Goal: Task Accomplishment & Management: Use online tool/utility

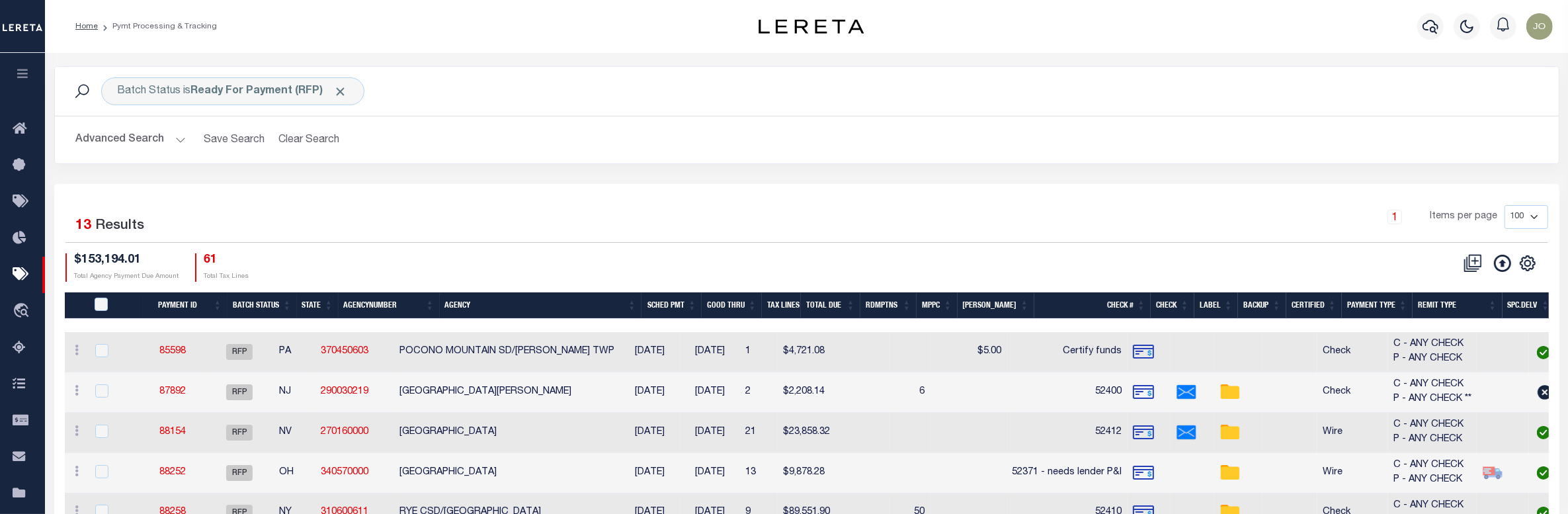
click at [950, 205] on div "1 Items per page 100 200 500 1000" at bounding box center [994, 222] width 1107 height 35
click at [907, 249] on div "1 Selected 13 Results 1 Items per page 100 200 500 1000 $153,194.01 Total Agenc…" at bounding box center [807, 243] width 1504 height 76
click at [98, 392] on input "checkbox" at bounding box center [102, 391] width 13 height 13
checkbox input "true"
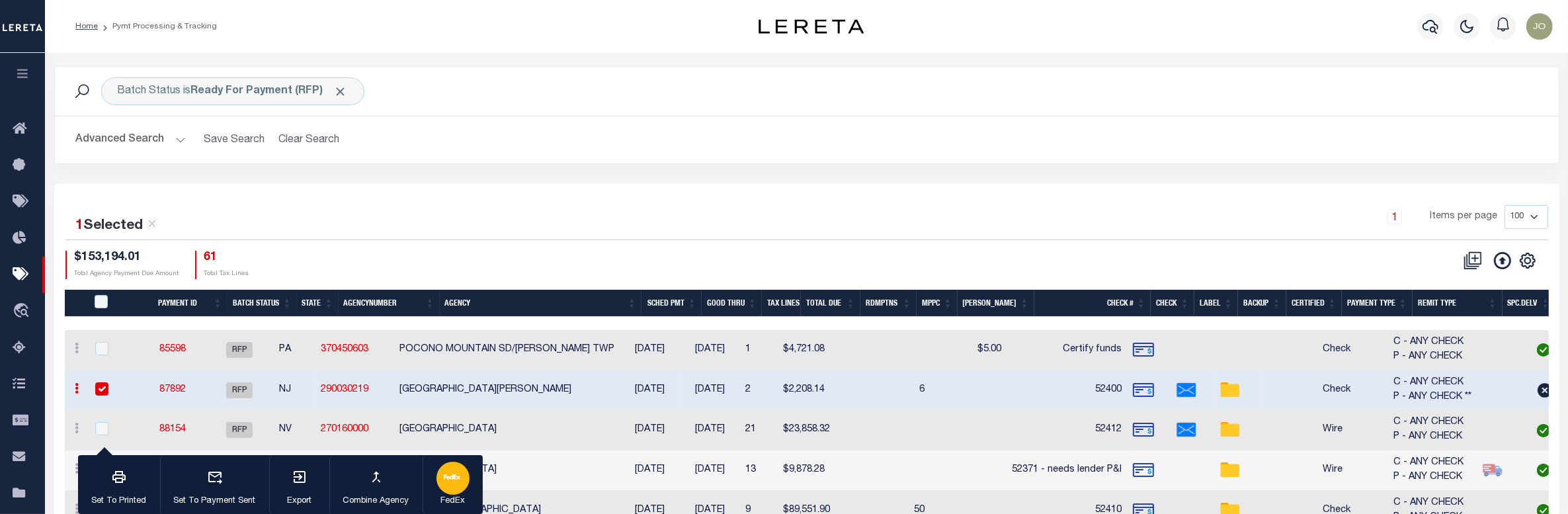
click at [452, 477] on icon "button" at bounding box center [453, 477] width 19 height 19
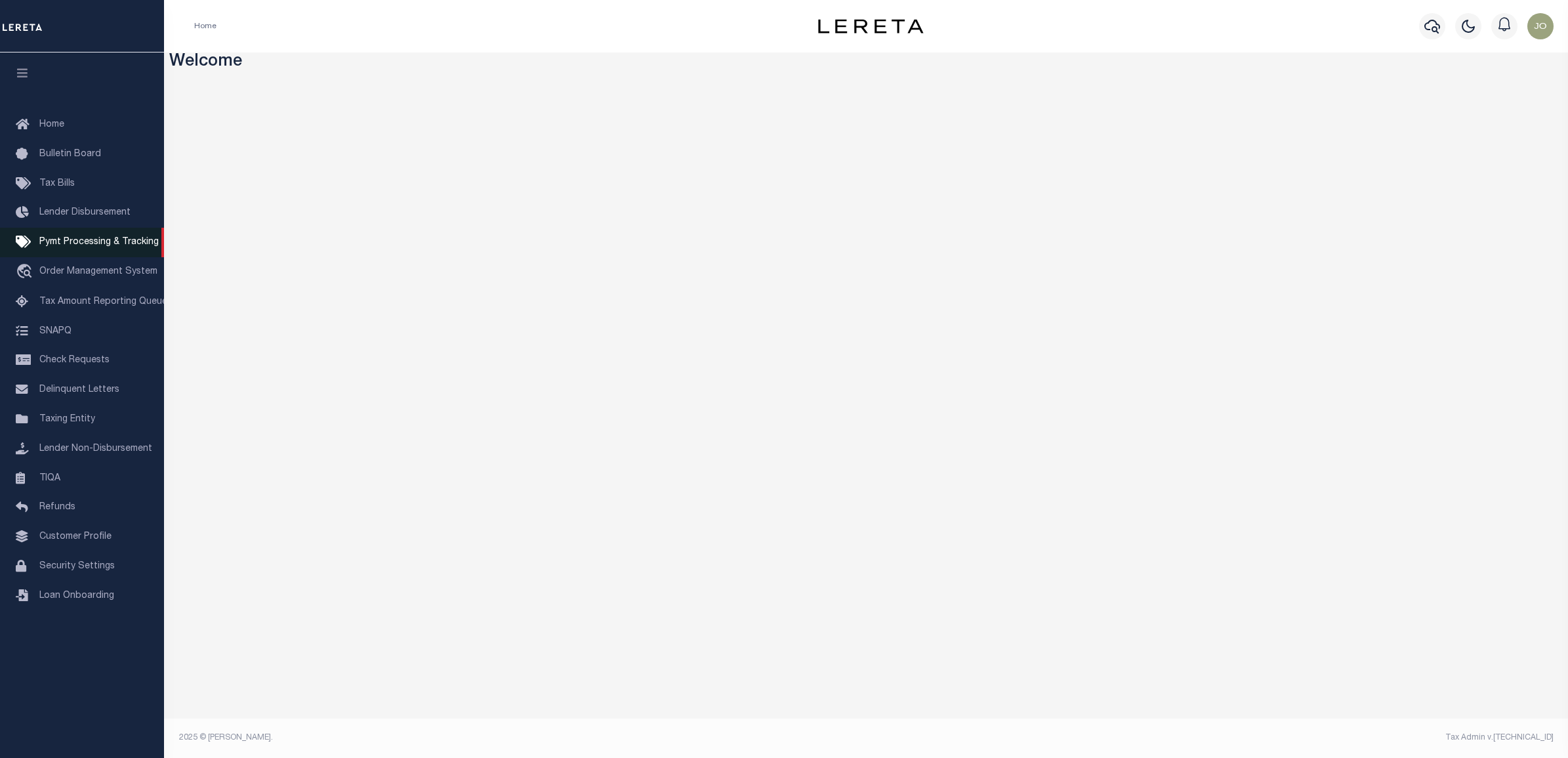
click at [89, 237] on link "Pymt Processing & Tracking" at bounding box center [82, 242] width 164 height 29
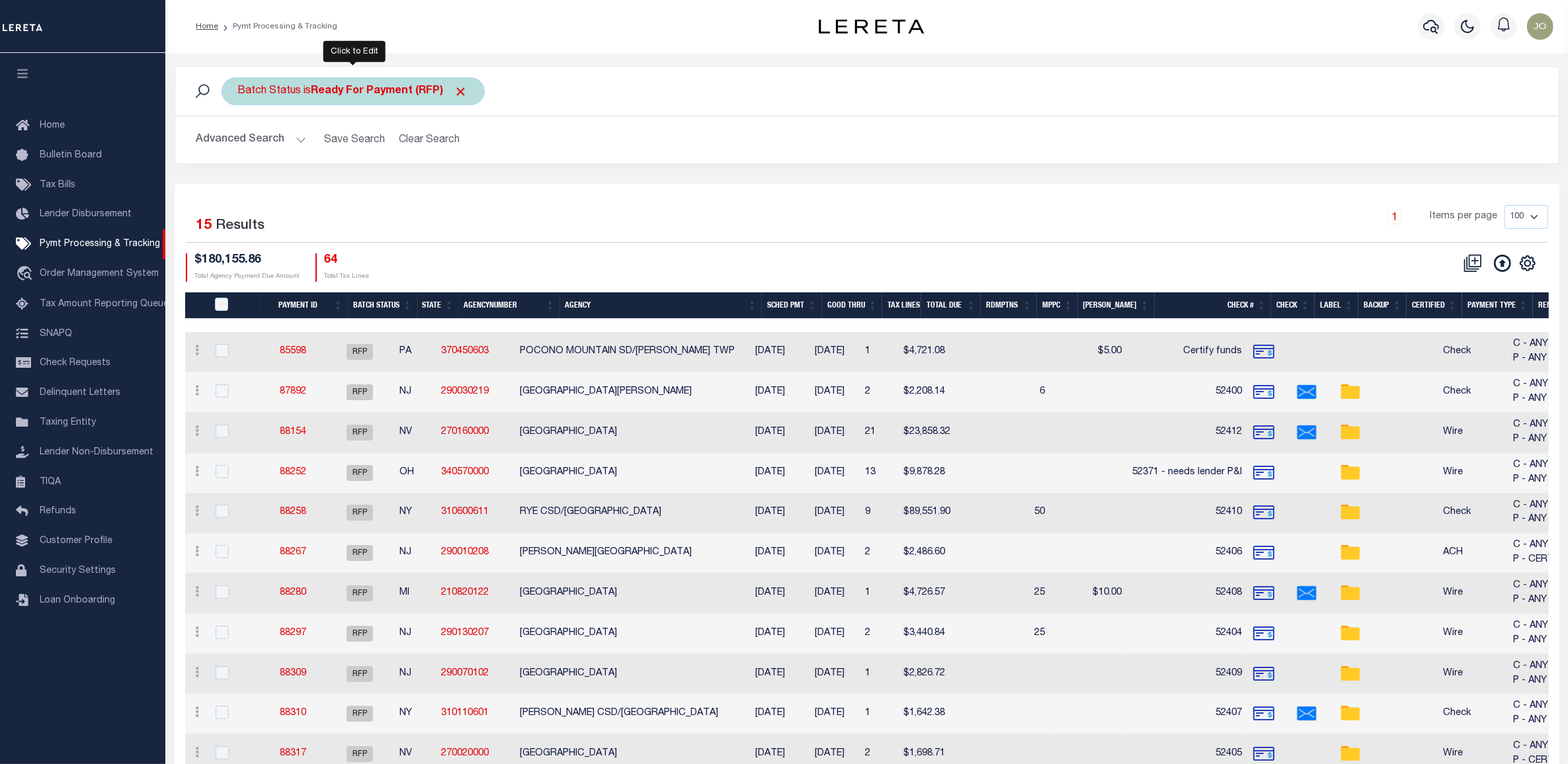
click at [375, 97] on b "Ready For Payment (RFP)" at bounding box center [390, 91] width 157 height 11
select select "RFP"
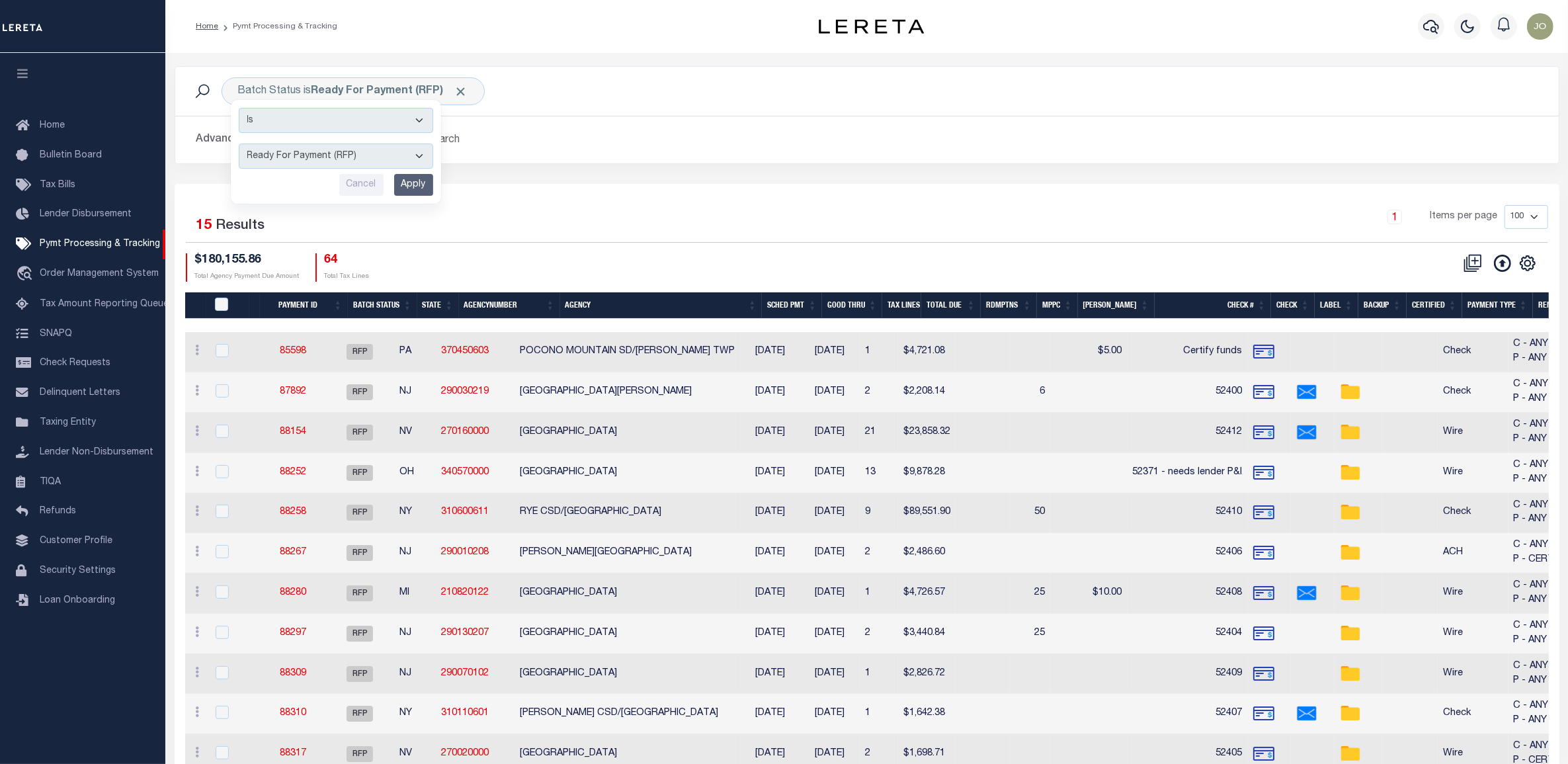
click at [606, 216] on div "1 Items per page 100 200 500 1000" at bounding box center [1039, 222] width 1018 height 35
click at [209, 390] on td at bounding box center [228, 393] width 43 height 40
checkbox input "true"
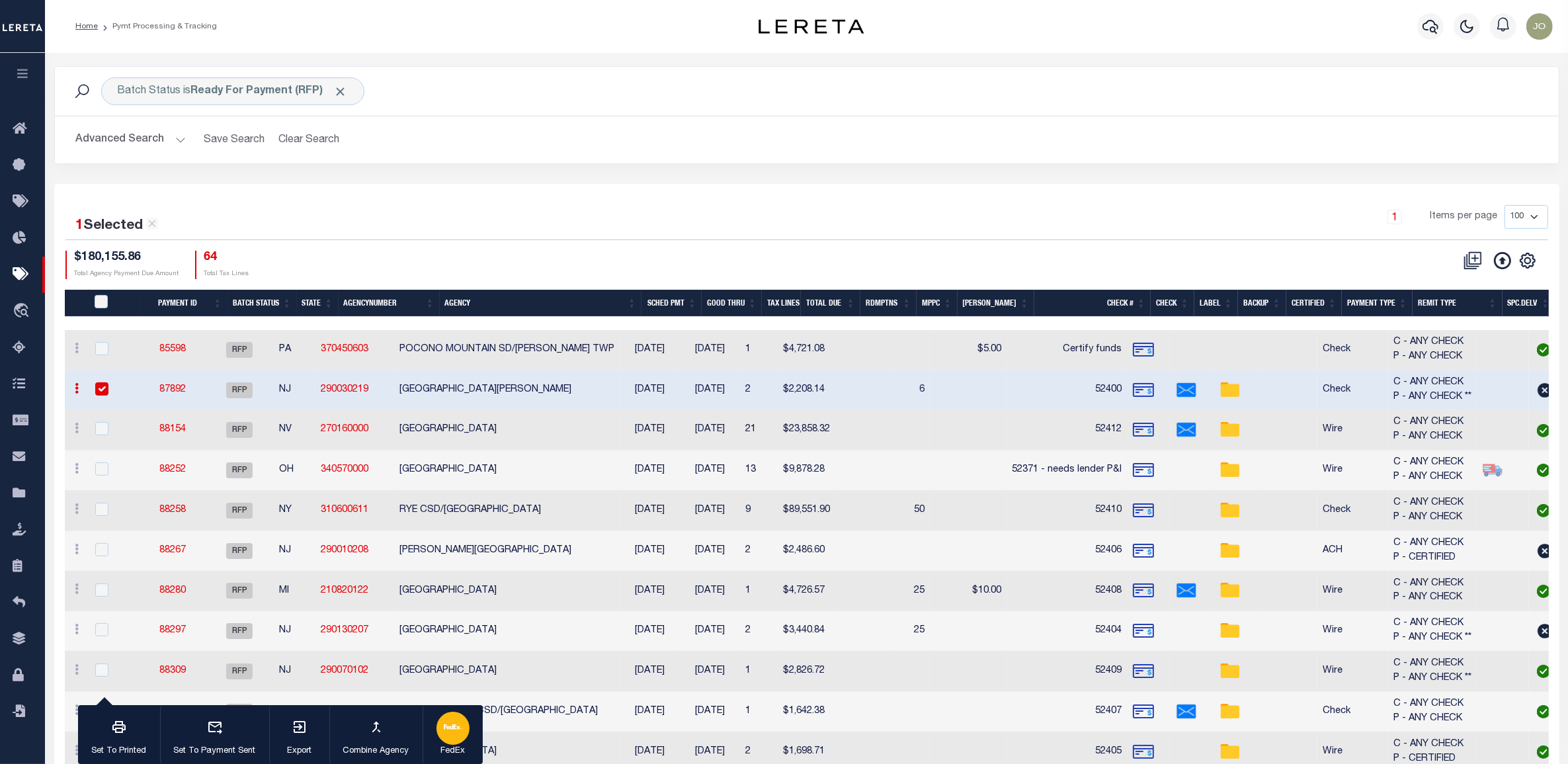
click at [451, 729] on icon "button" at bounding box center [448, 727] width 10 height 5
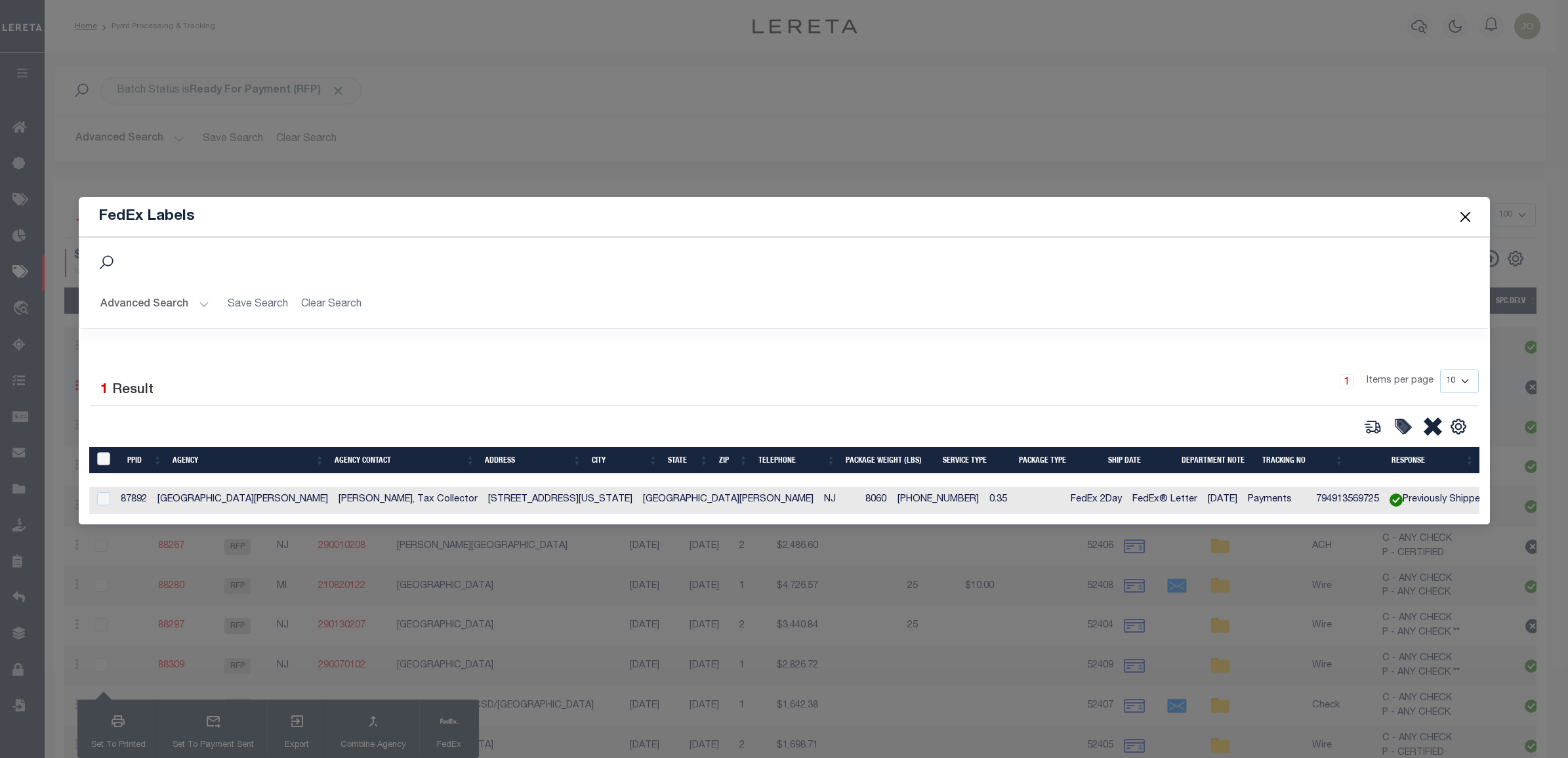
click at [106, 453] on input "&nbsp;" at bounding box center [104, 459] width 13 height 13
checkbox input "true"
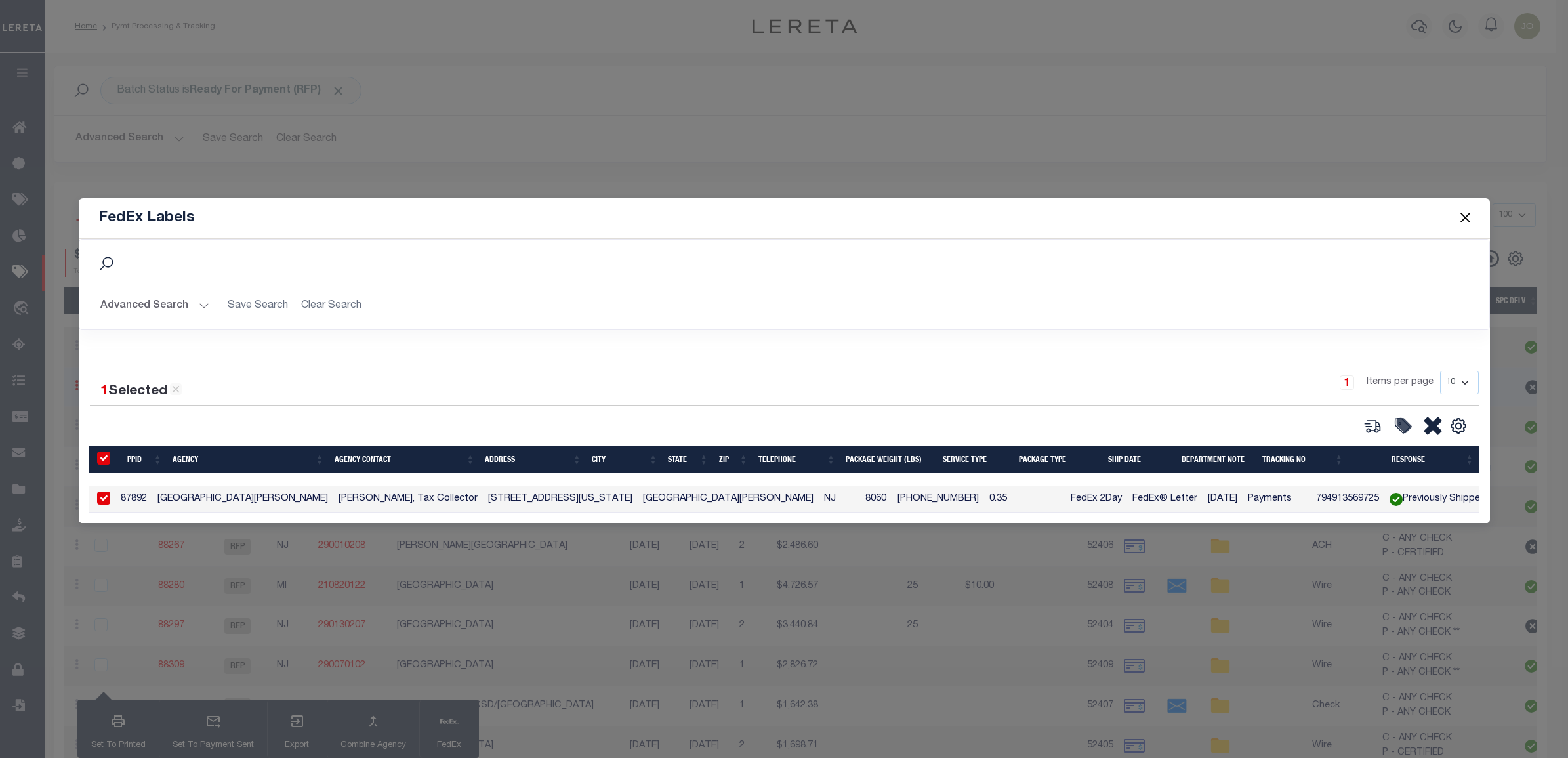
click at [1462, 218] on button "Close" at bounding box center [1465, 218] width 17 height 17
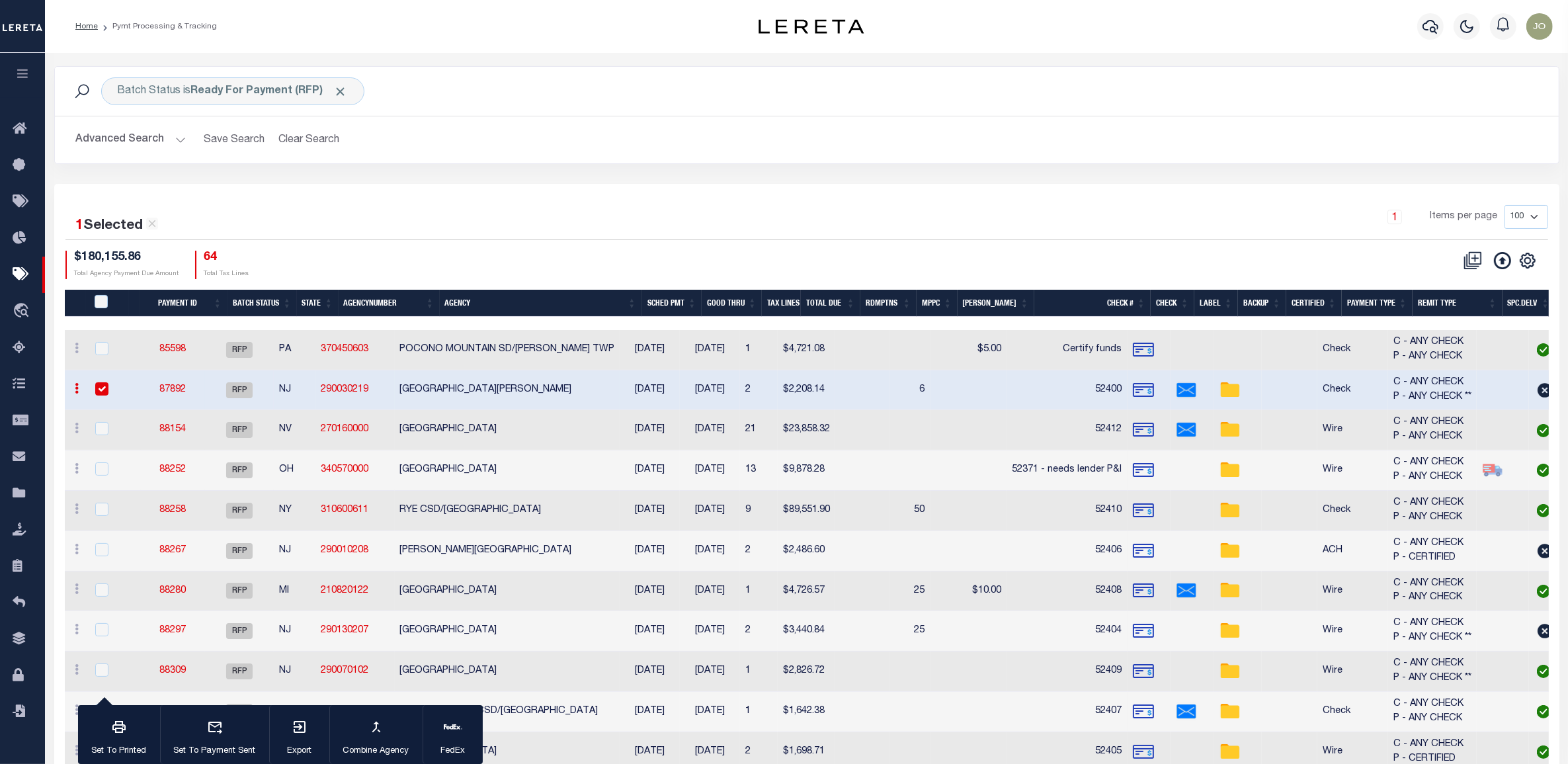
click at [101, 391] on input "checkbox" at bounding box center [102, 389] width 13 height 13
checkbox input "false"
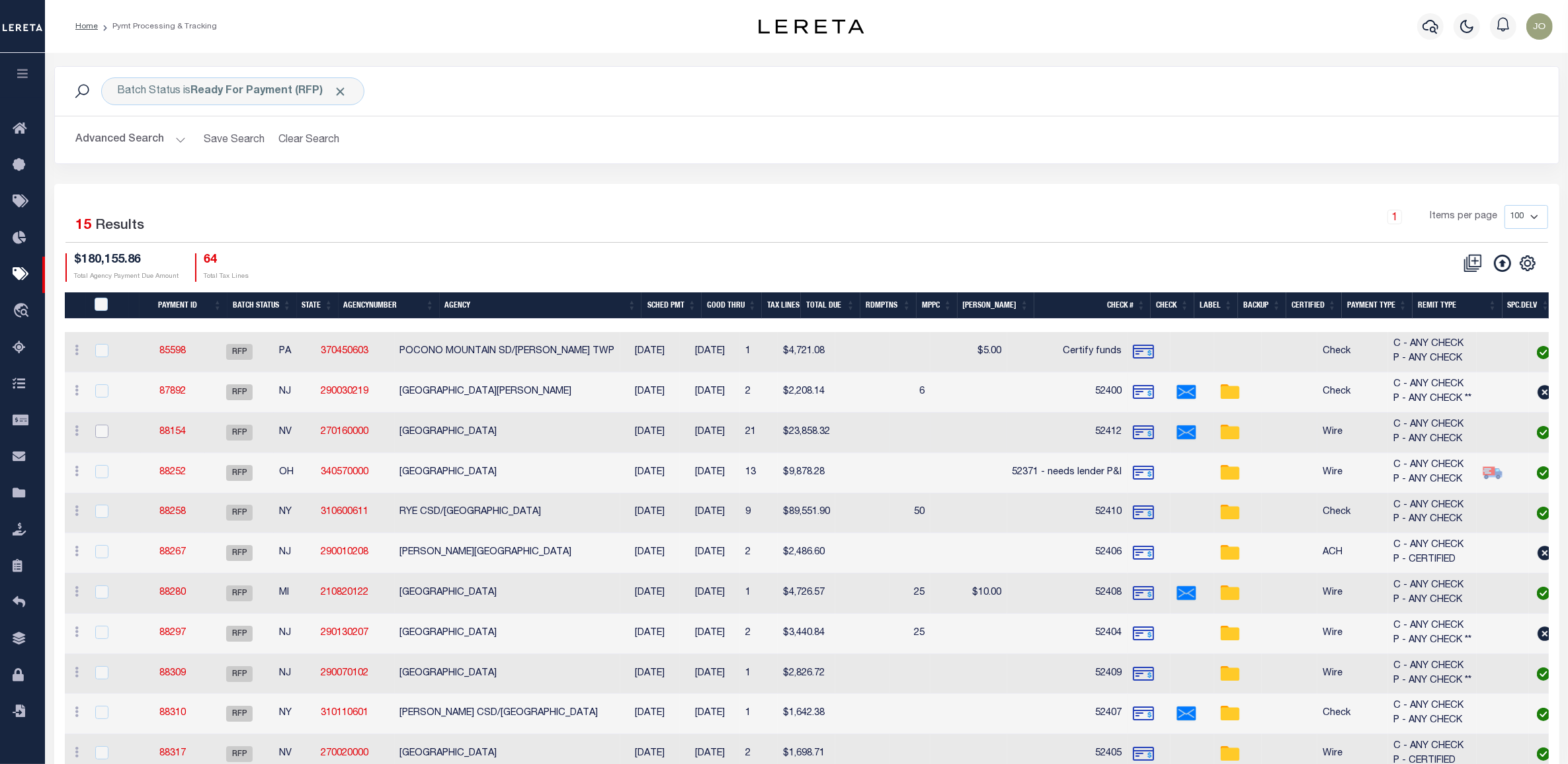
click at [97, 432] on input "checkbox" at bounding box center [102, 432] width 13 height 13
checkbox input "true"
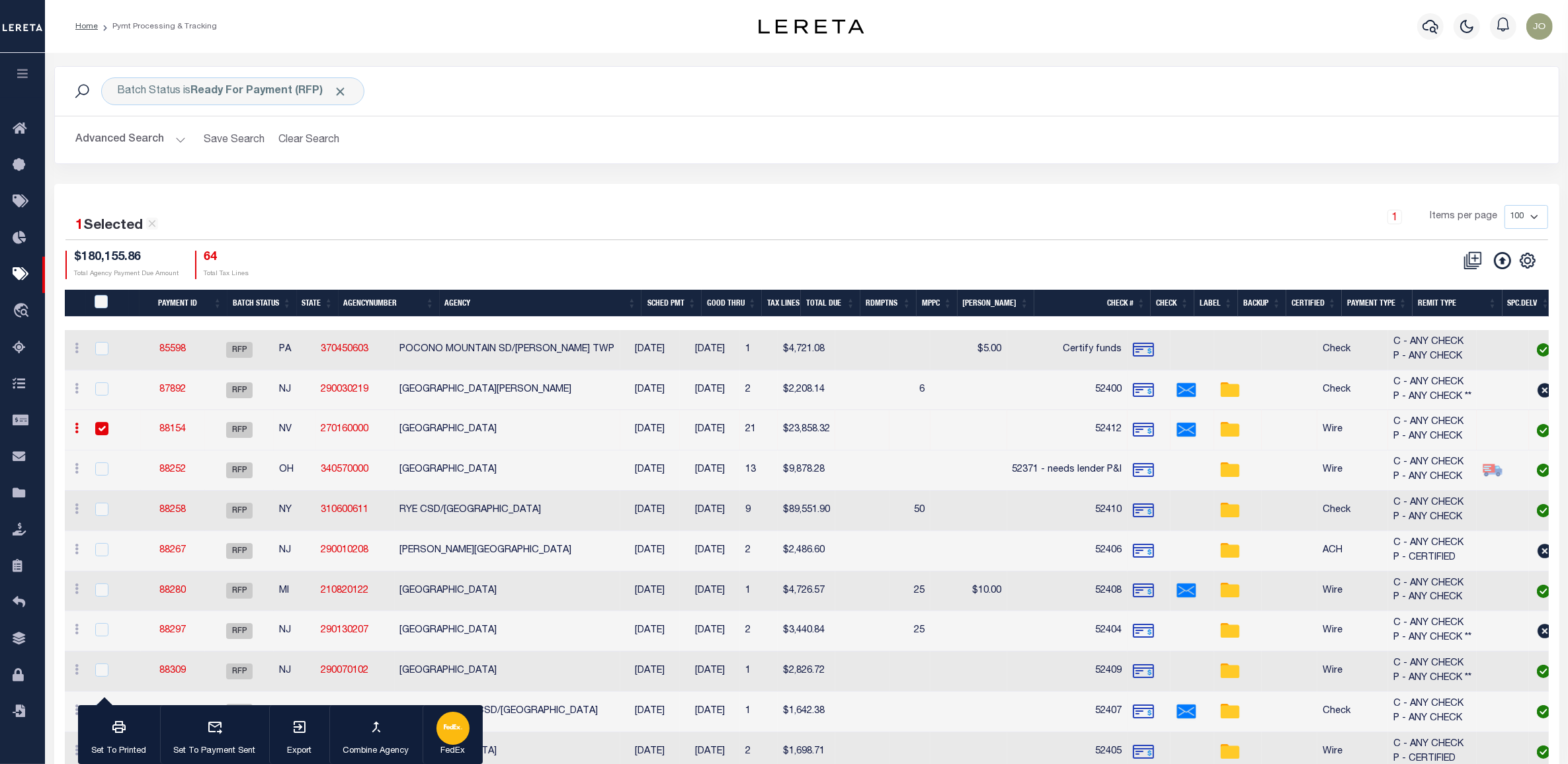
click at [450, 723] on icon "button" at bounding box center [453, 727] width 19 height 19
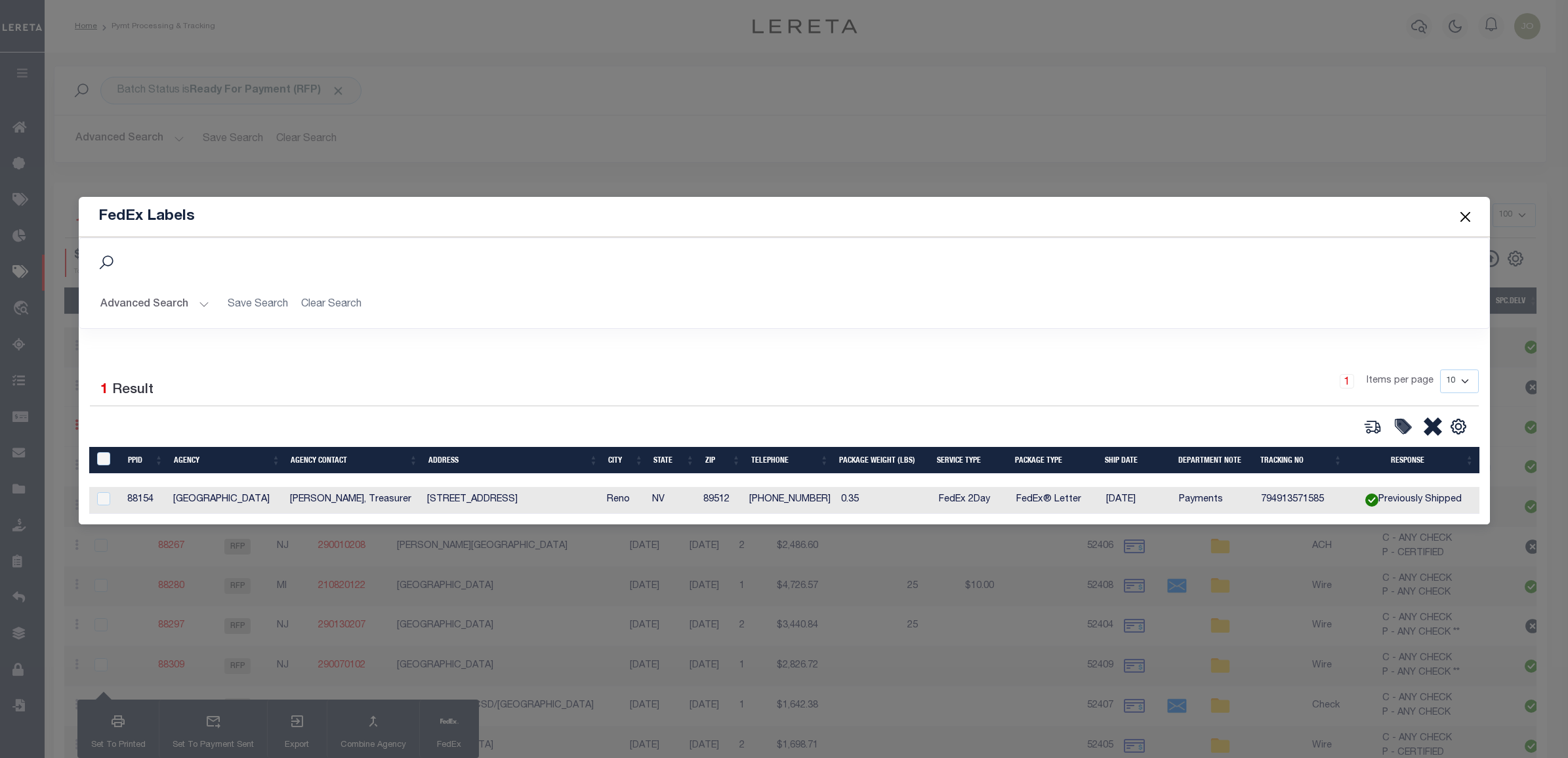
click at [1466, 214] on button "Close" at bounding box center [1465, 217] width 17 height 17
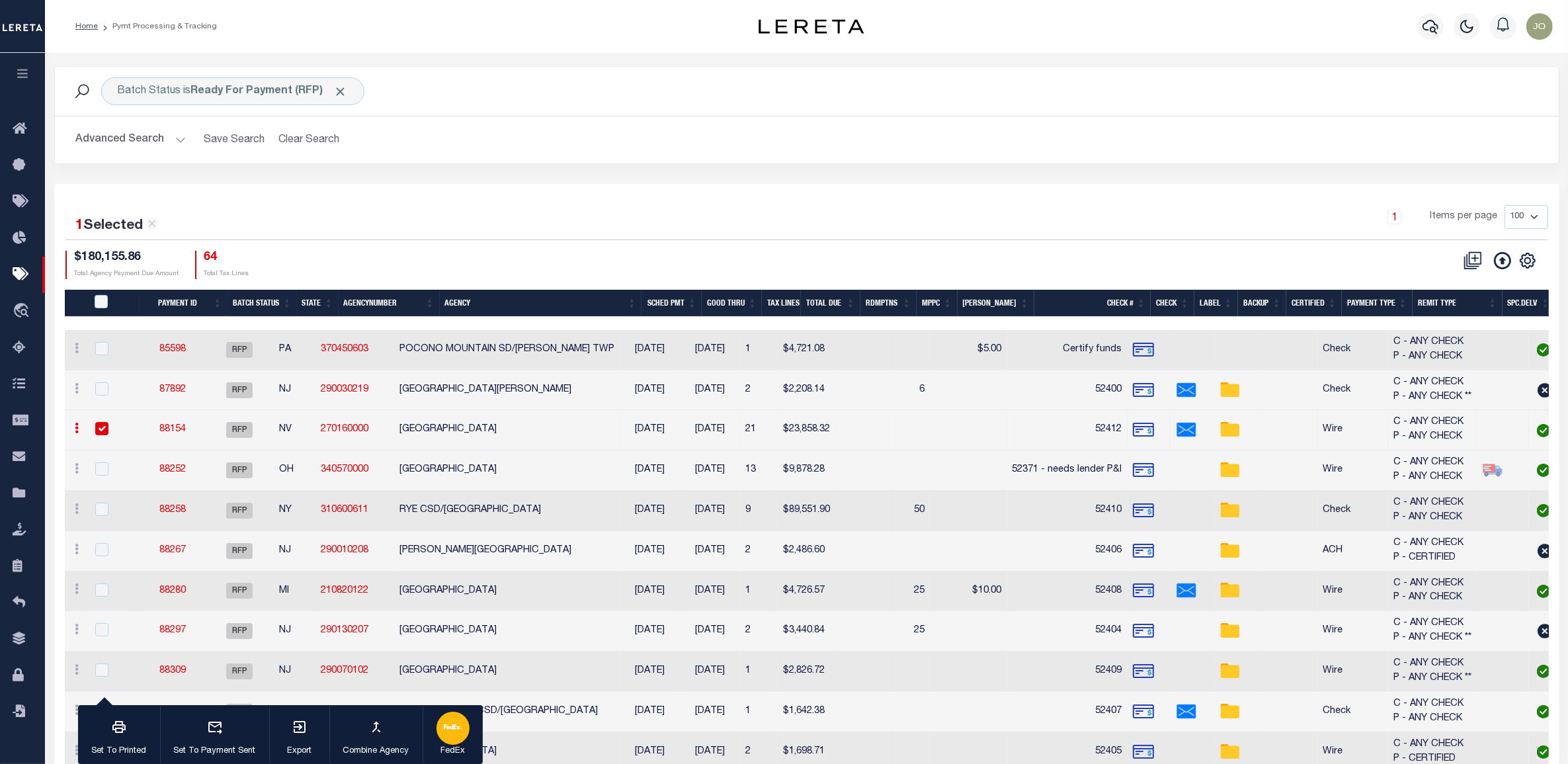
click at [457, 735] on icon "button" at bounding box center [453, 727] width 19 height 19
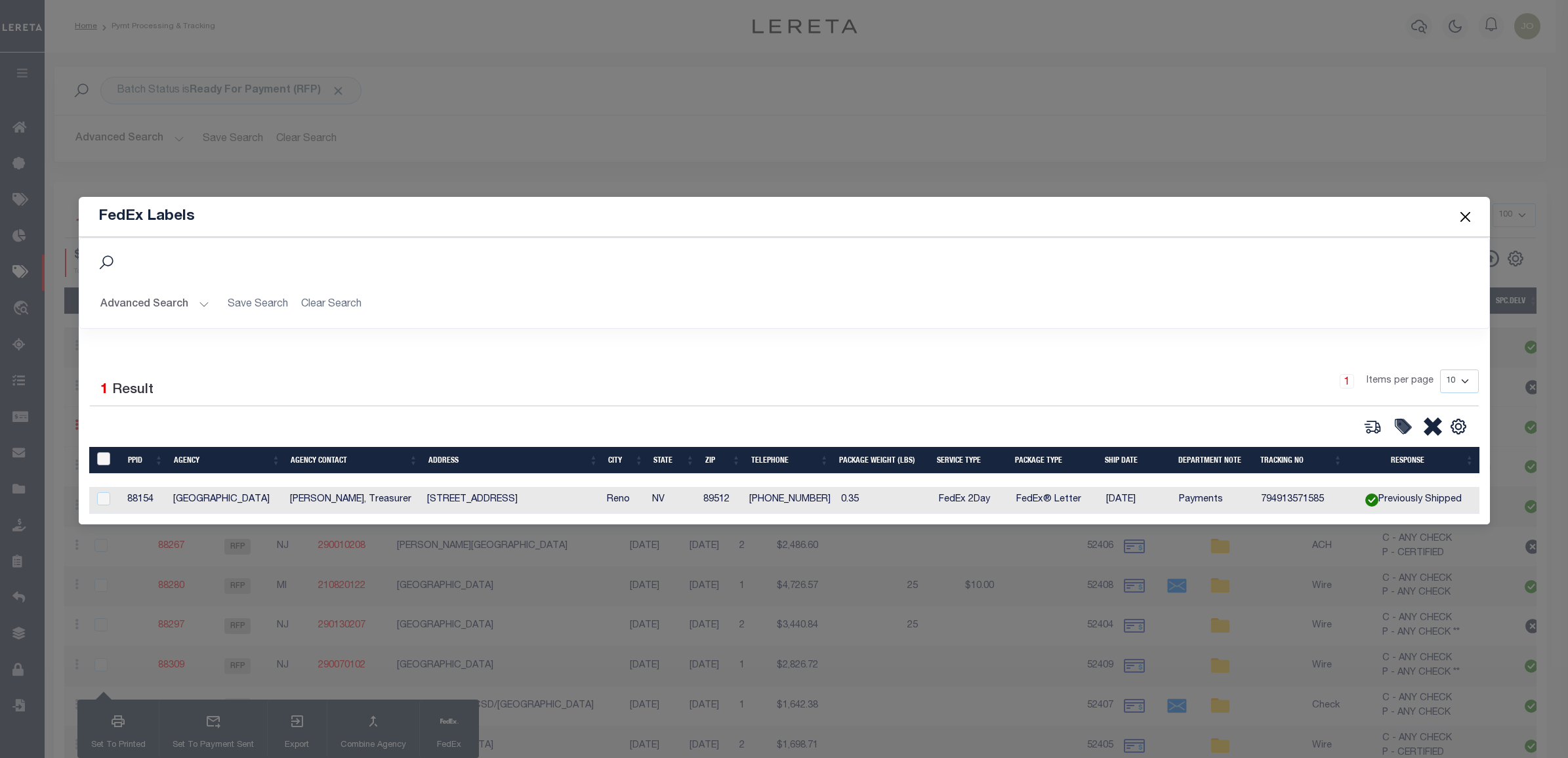
click at [108, 460] on input "&nbsp;" at bounding box center [104, 459] width 13 height 13
checkbox input "true"
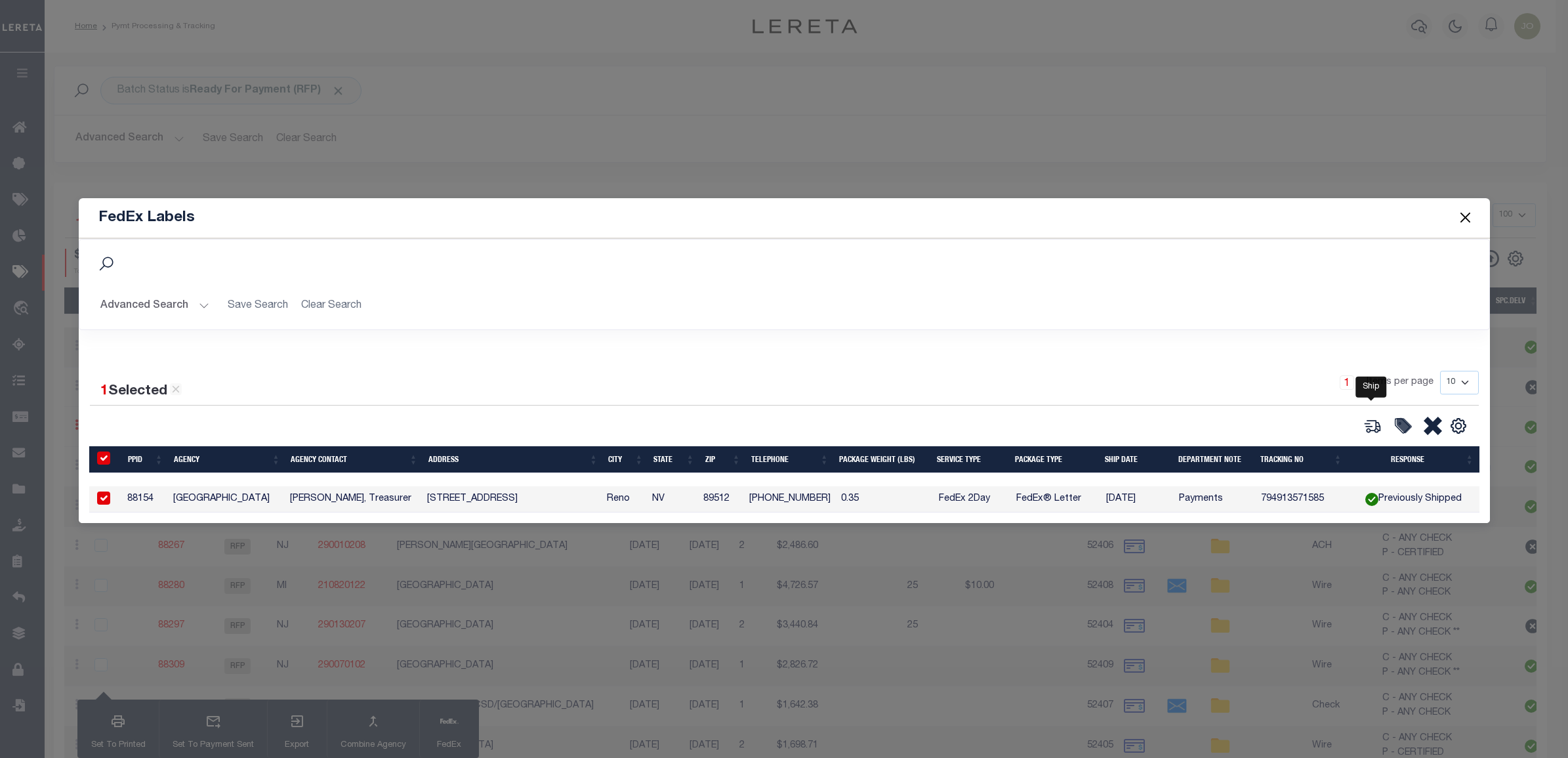
click at [1371, 419] on icon at bounding box center [1372, 426] width 18 height 18
type input "88154"
type input "0.35"
select select "FEDEX_2_DAY"
select select "FEDEX_ENVELOPE"
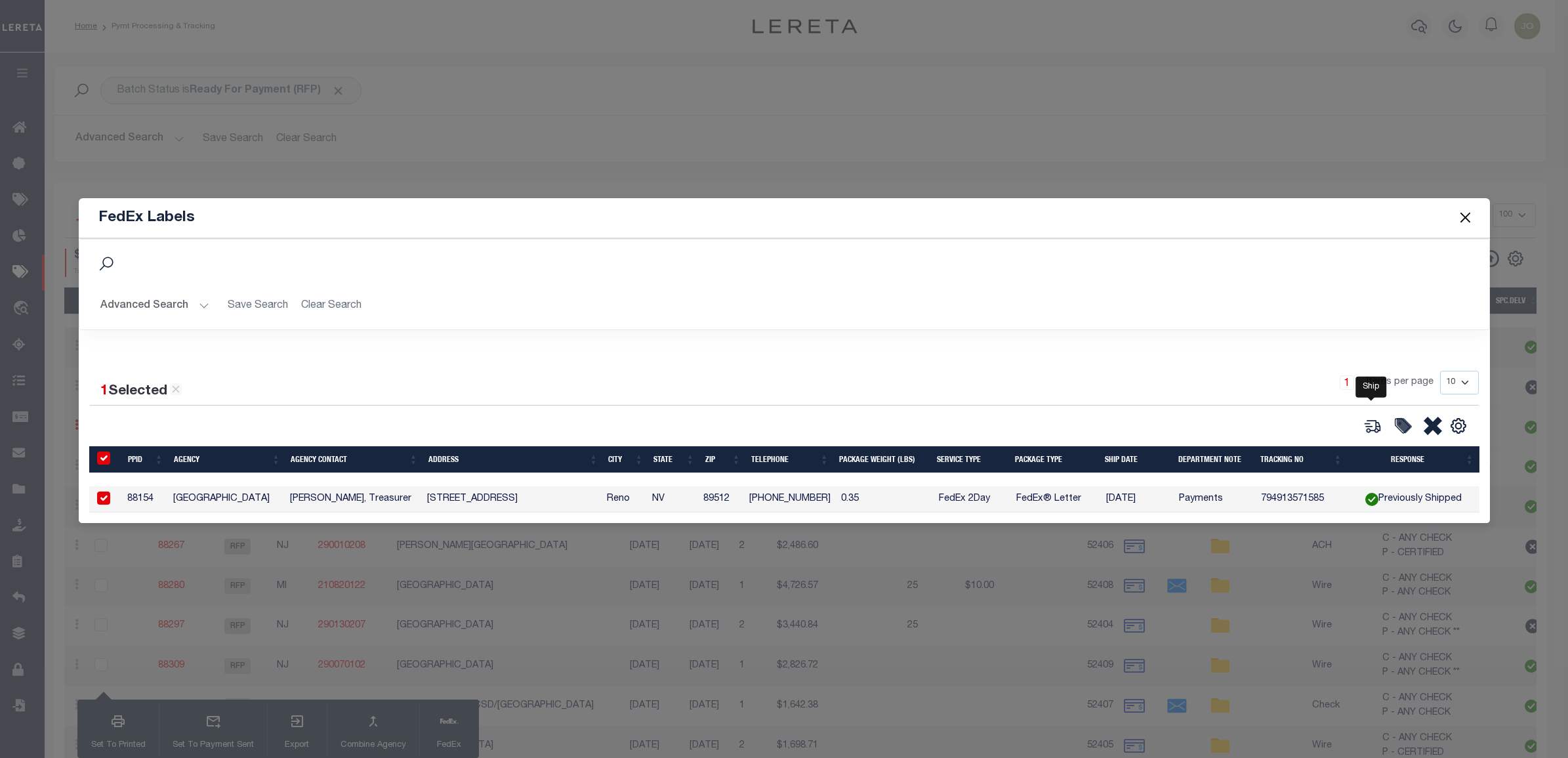
type input "[DATE]"
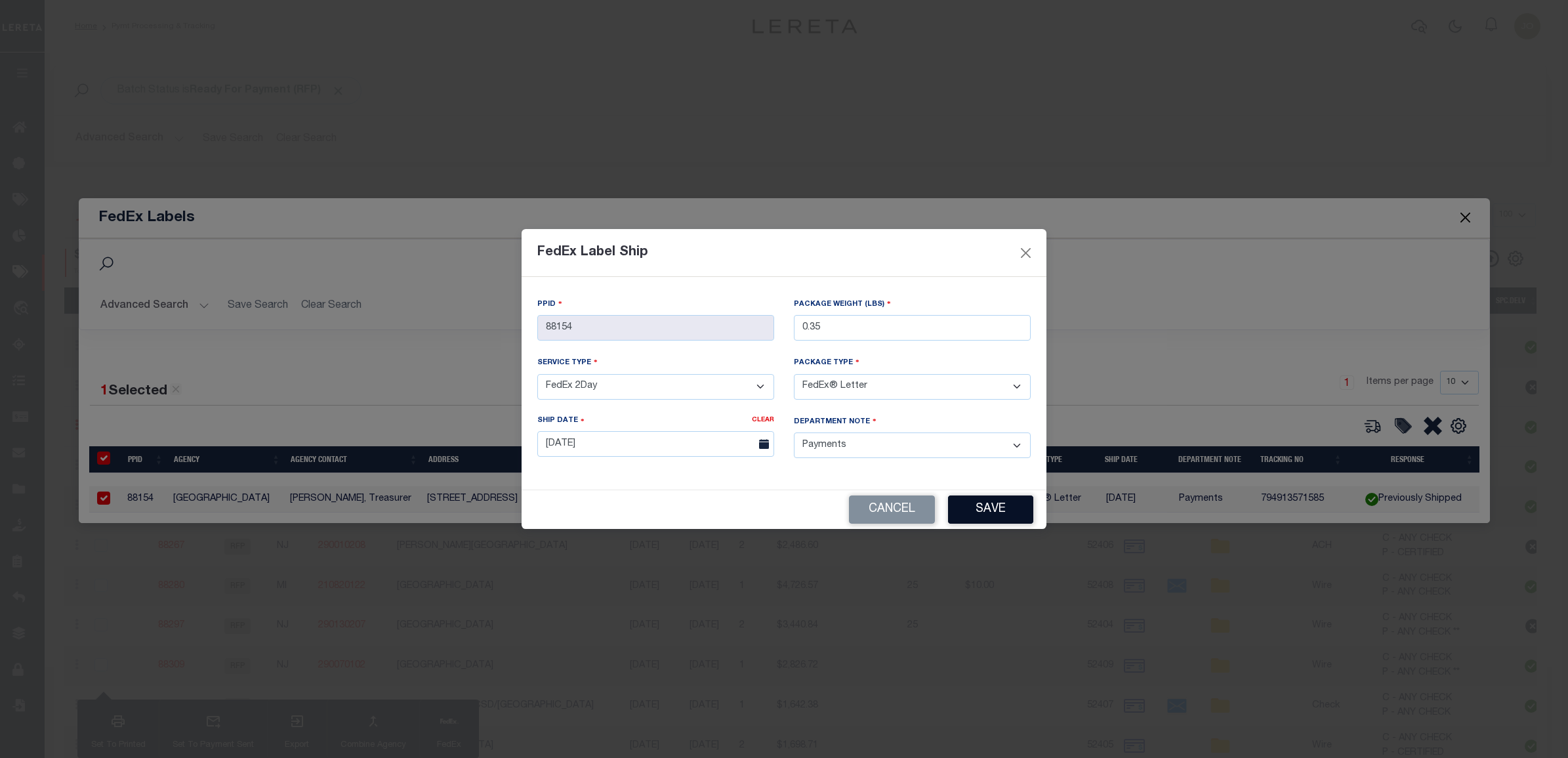
click at [991, 510] on button "Save" at bounding box center [991, 510] width 85 height 28
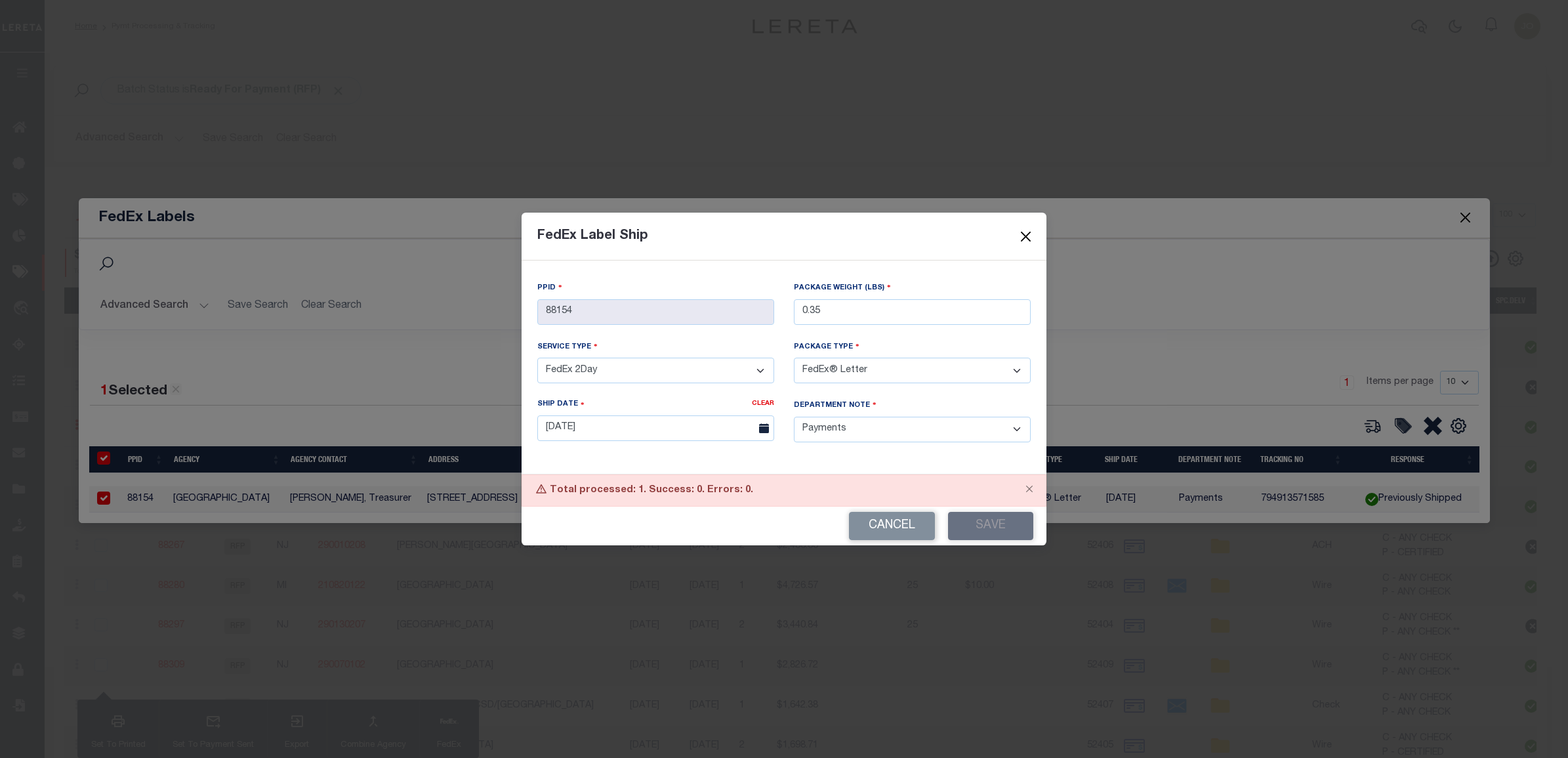
click at [1024, 236] on button "Close" at bounding box center [1026, 236] width 17 height 17
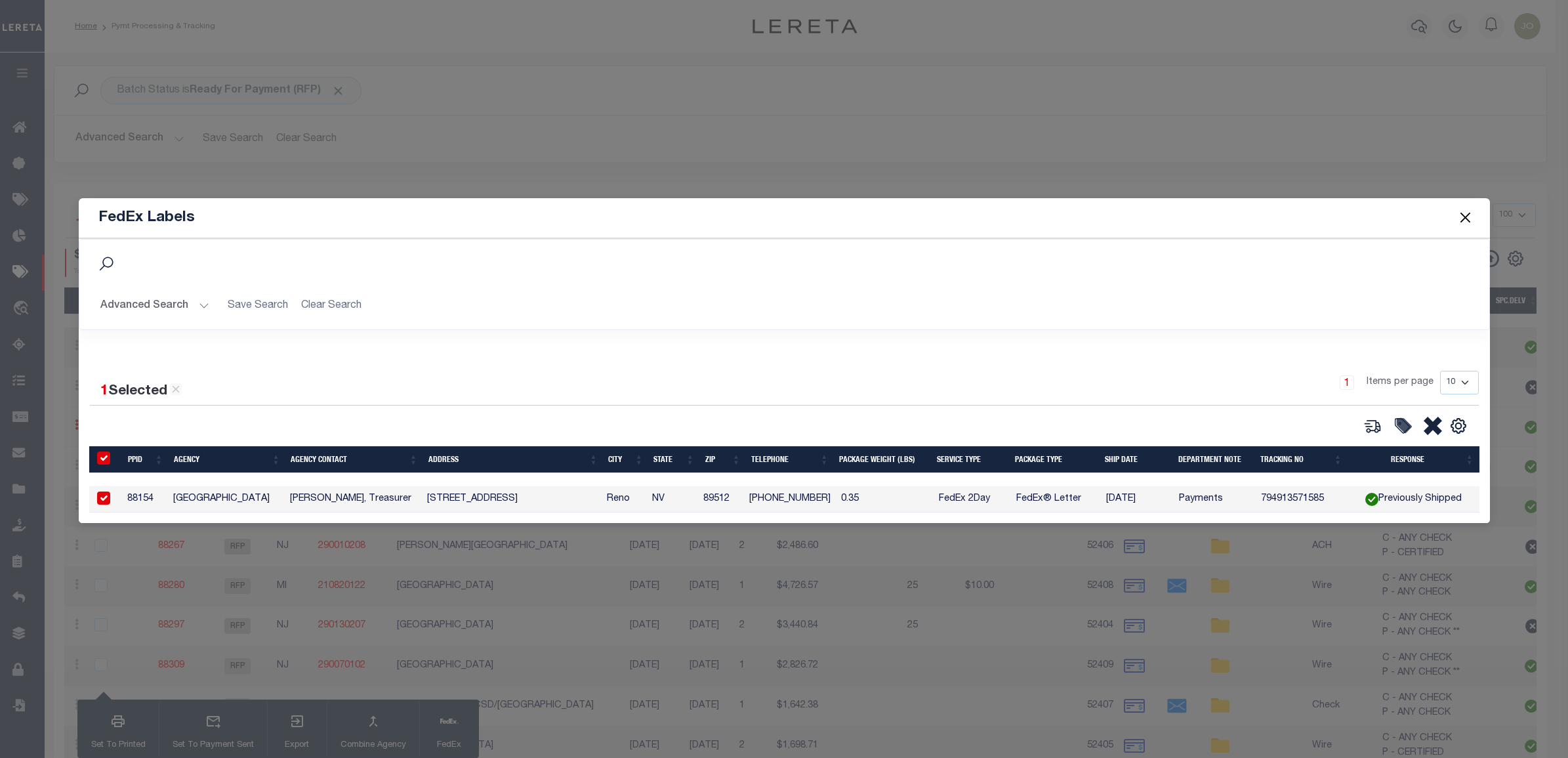
click at [1466, 212] on button "Close" at bounding box center [1465, 218] width 17 height 17
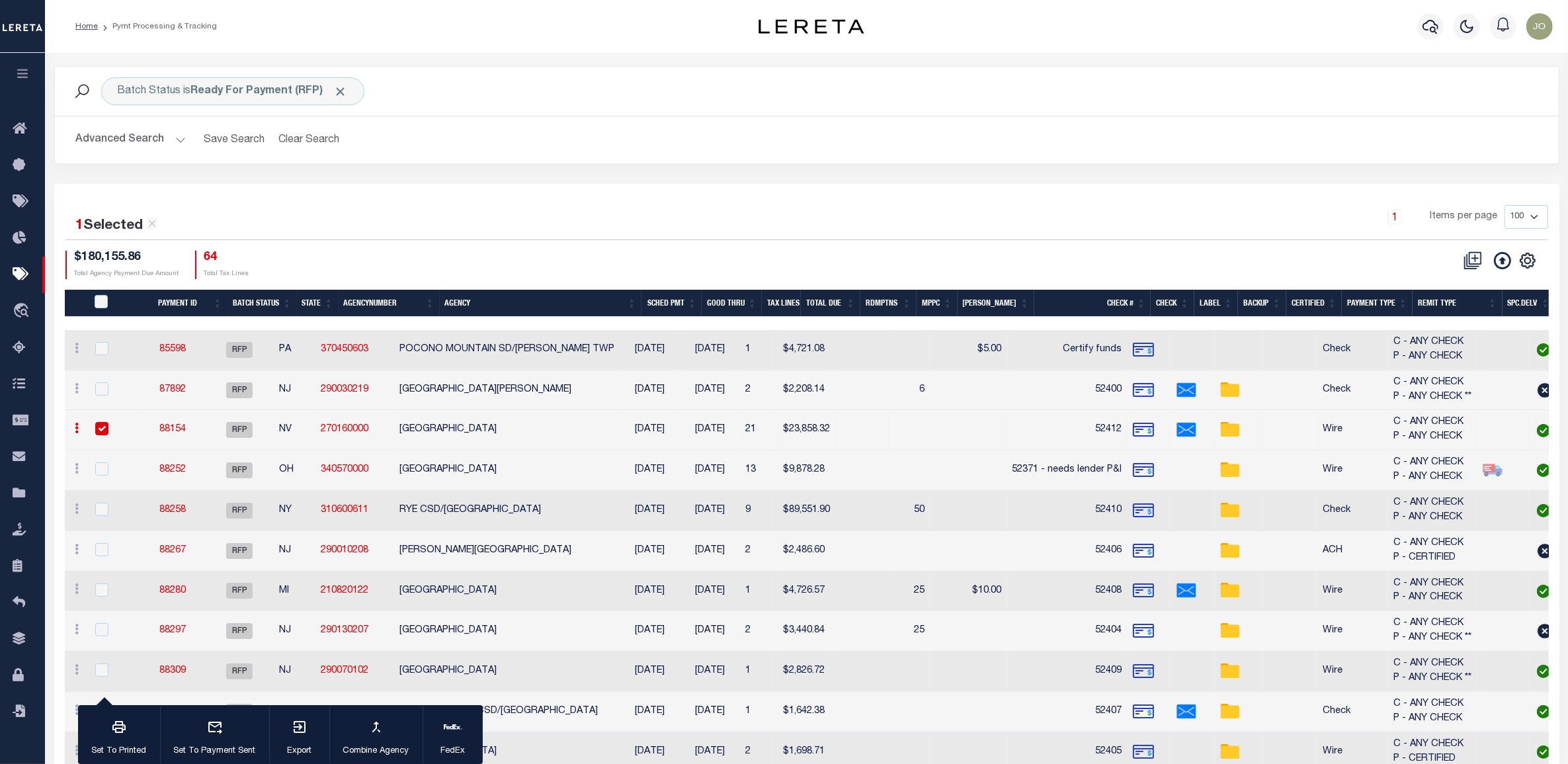
scroll to position [232, 0]
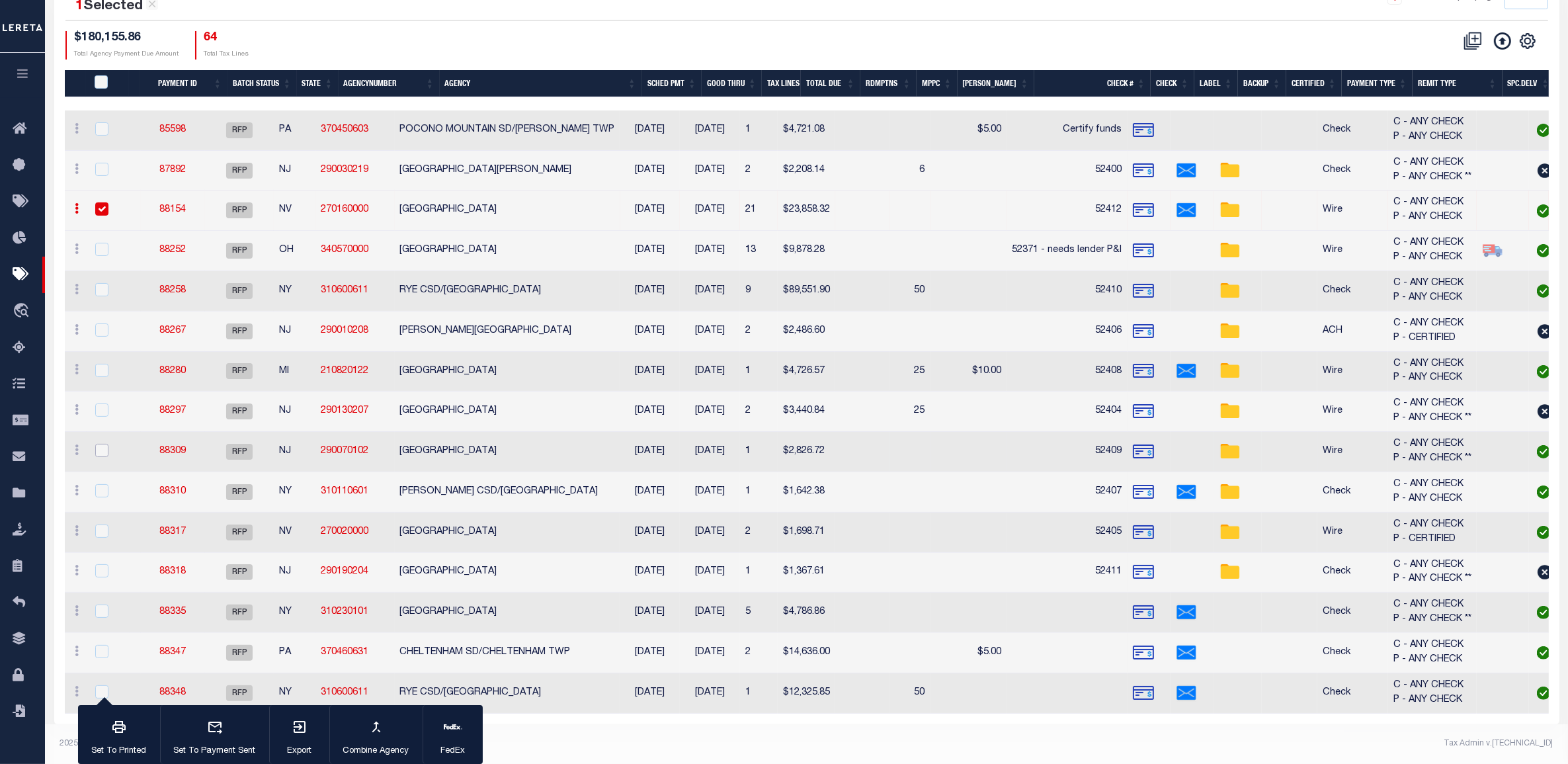
click at [104, 444] on input "checkbox" at bounding box center [102, 450] width 13 height 13
checkbox input "true"
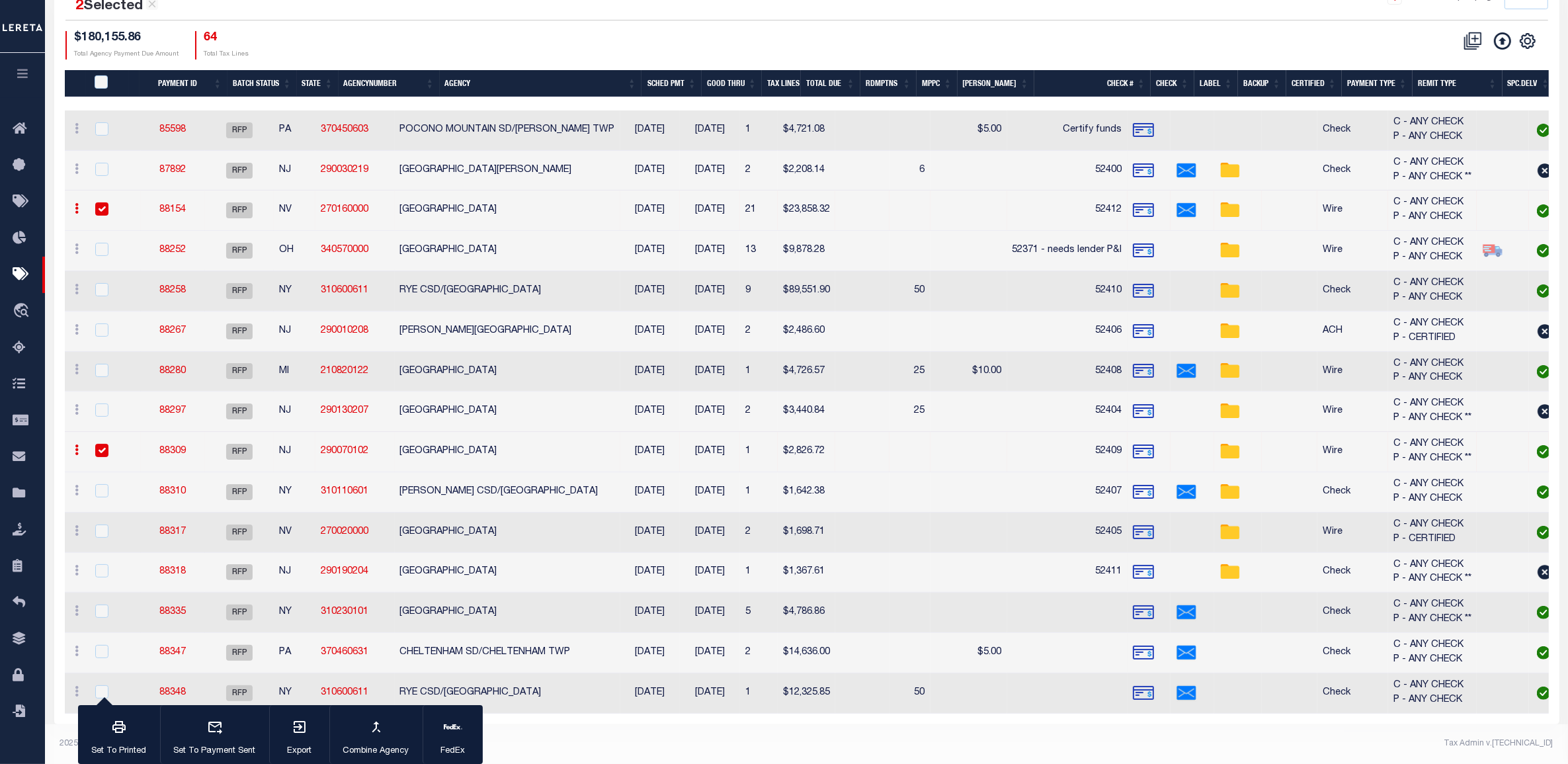
click at [97, 203] on input "checkbox" at bounding box center [102, 209] width 13 height 13
checkbox input "false"
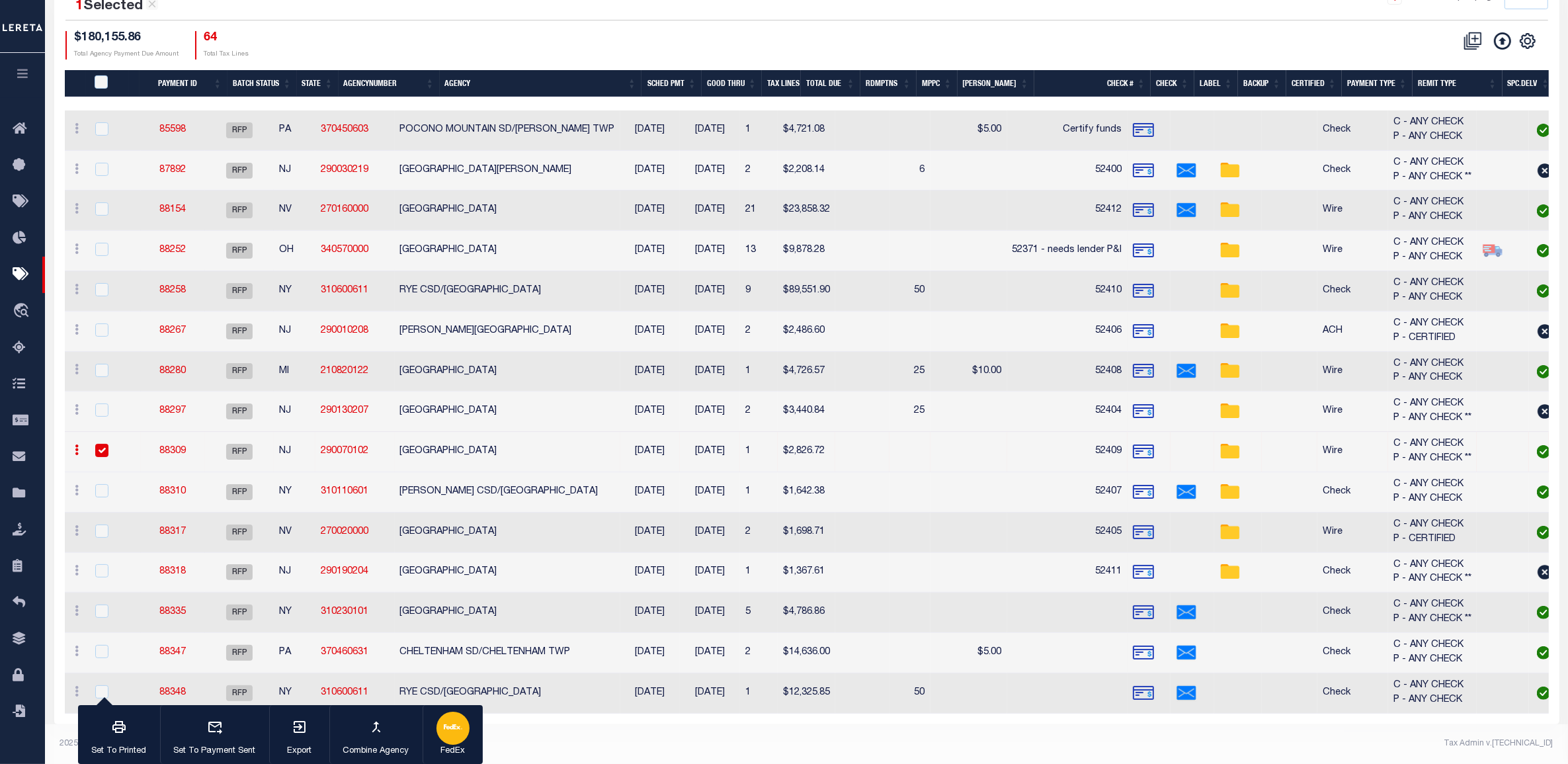
click at [459, 719] on icon "button" at bounding box center [453, 727] width 19 height 19
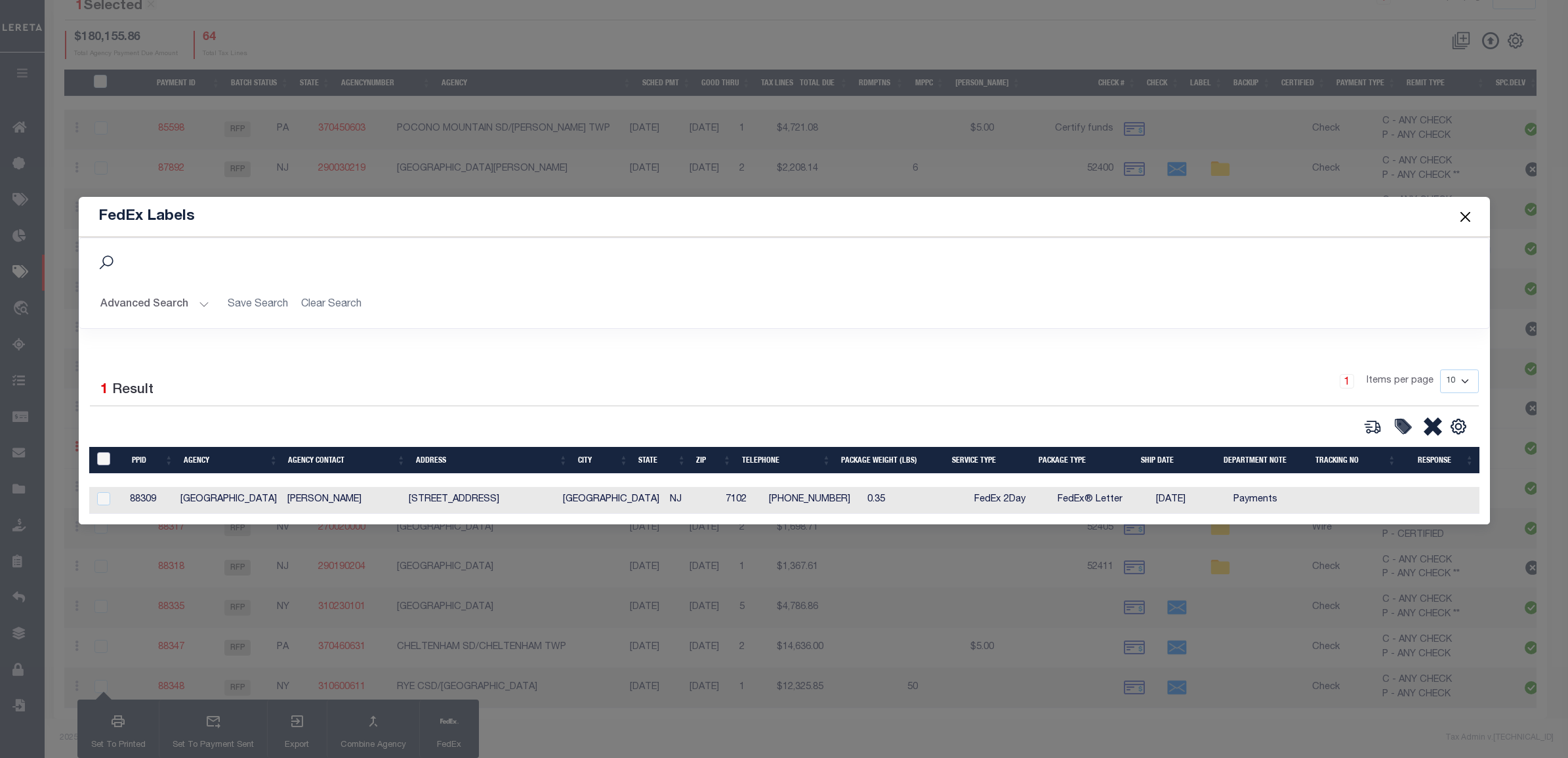
click at [107, 453] on input "&nbsp;" at bounding box center [104, 459] width 13 height 13
checkbox input "true"
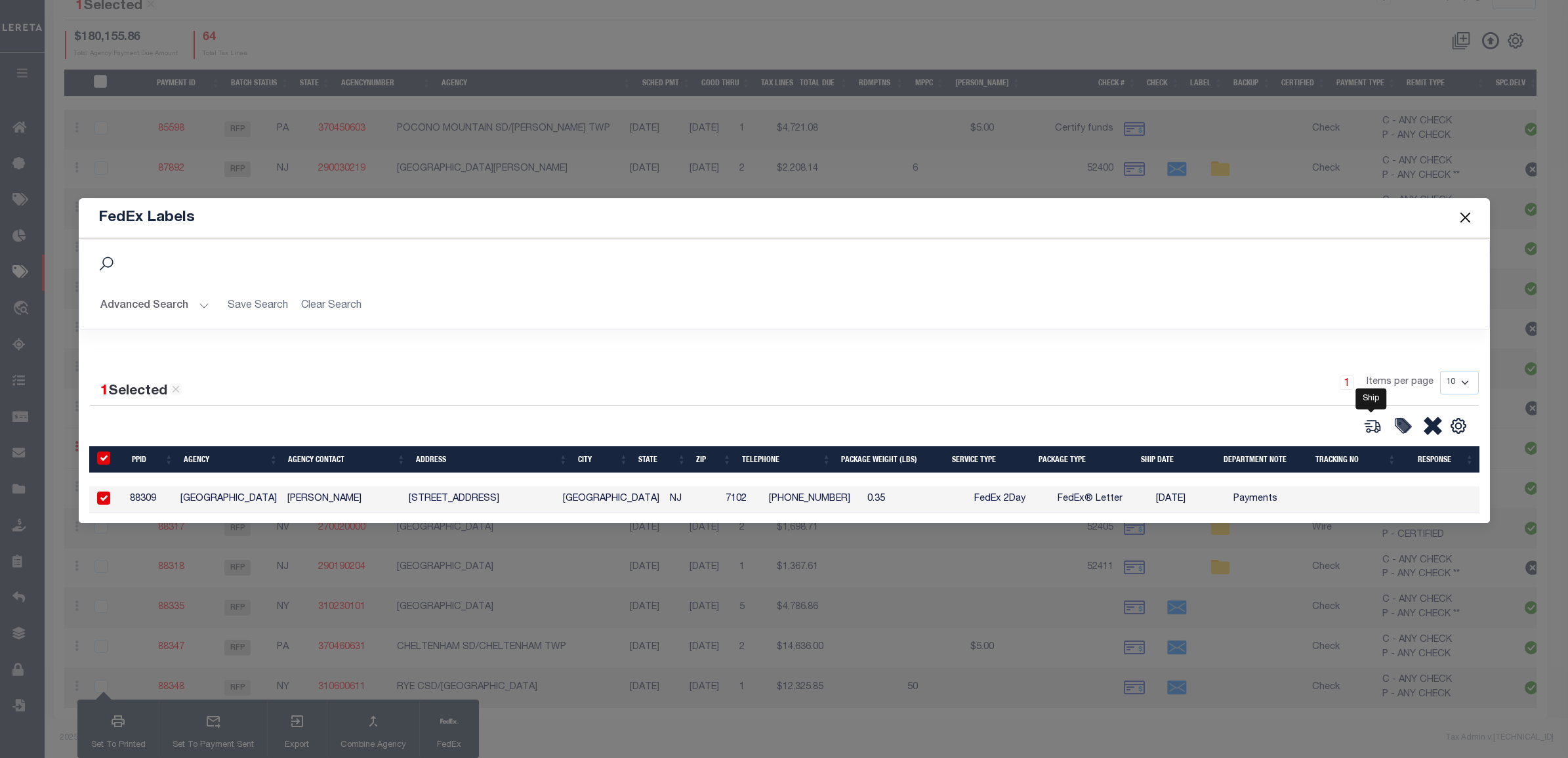
click at [1368, 423] on icon at bounding box center [1367, 424] width 8 height 4
type input "88309"
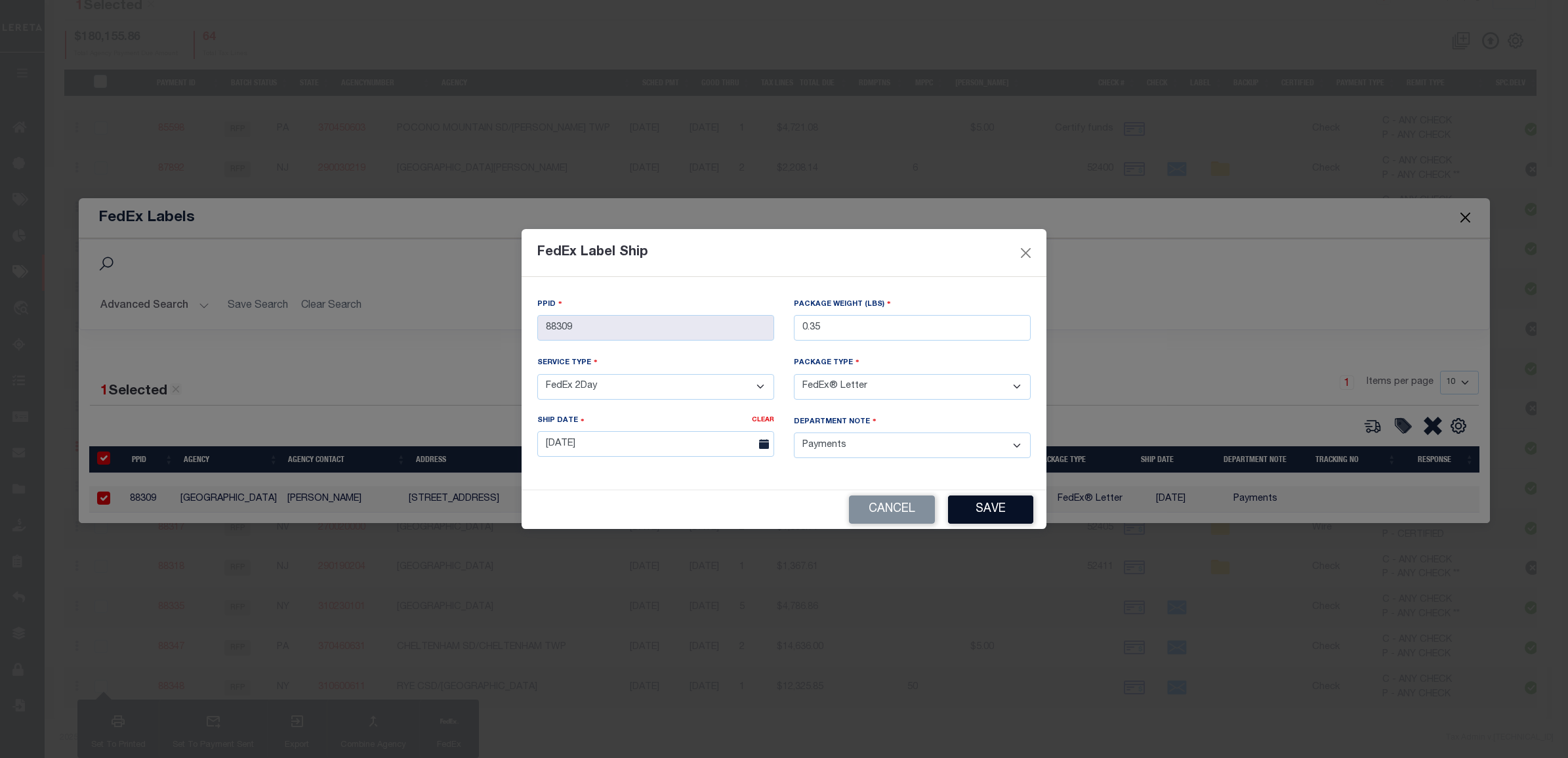
click at [1008, 504] on button "Save" at bounding box center [991, 510] width 85 height 28
click at [983, 480] on div "PPID 88309 Package Weight (lbs) 0.35 Service Type - Select Service Type - FedEx…" at bounding box center [784, 383] width 525 height 213
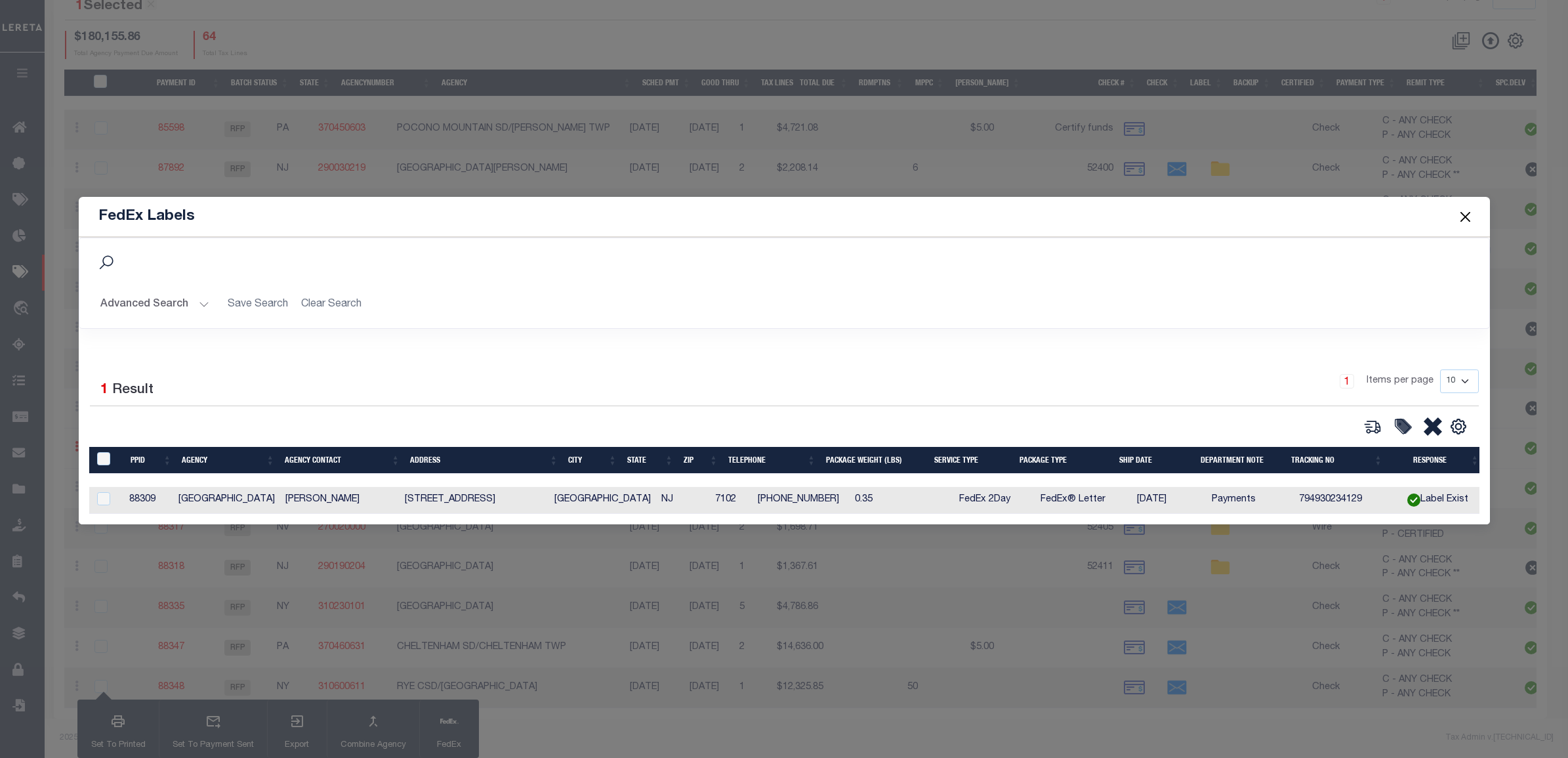
click at [1460, 211] on button "Close" at bounding box center [1465, 217] width 17 height 17
